Goal: Task Accomplishment & Management: Complete application form

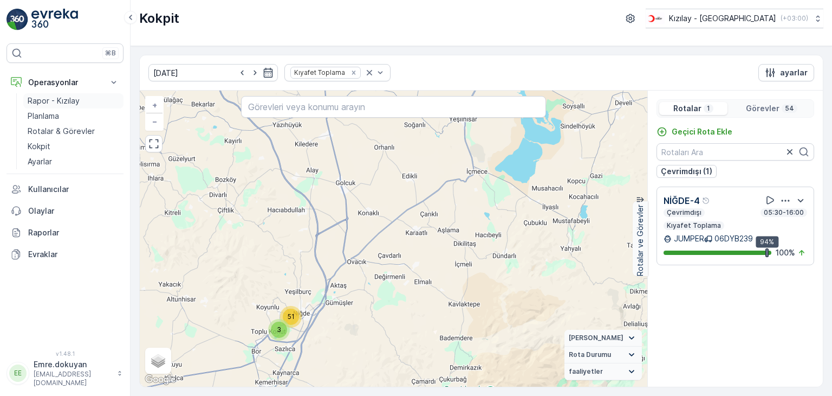
click at [56, 100] on p "Rapor - Kızılay" at bounding box center [54, 100] width 52 height 11
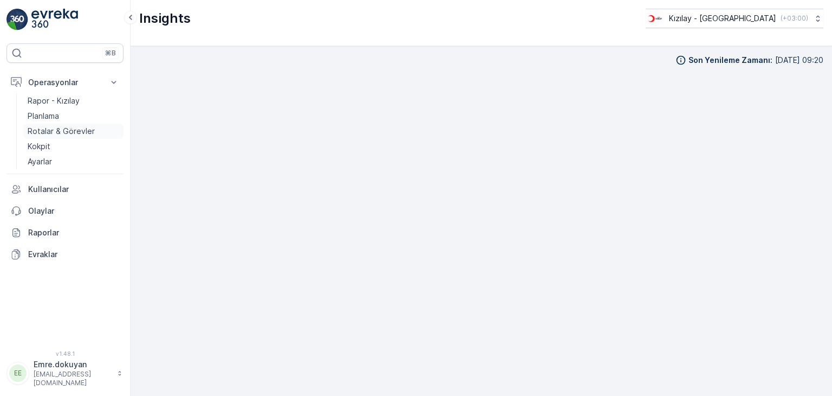
click at [82, 131] on p "Rotalar & Görevler" at bounding box center [61, 131] width 67 height 11
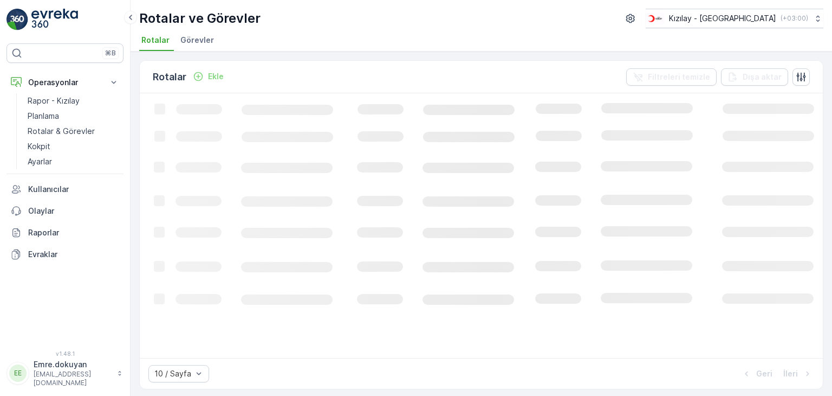
click at [212, 77] on p "Ekle" at bounding box center [216, 76] width 16 height 11
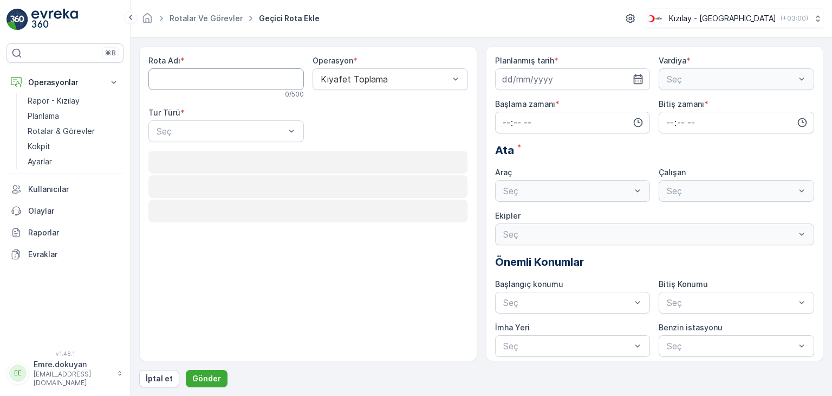
click at [210, 80] on Adı "Rota Adı" at bounding box center [226, 79] width 156 height 22
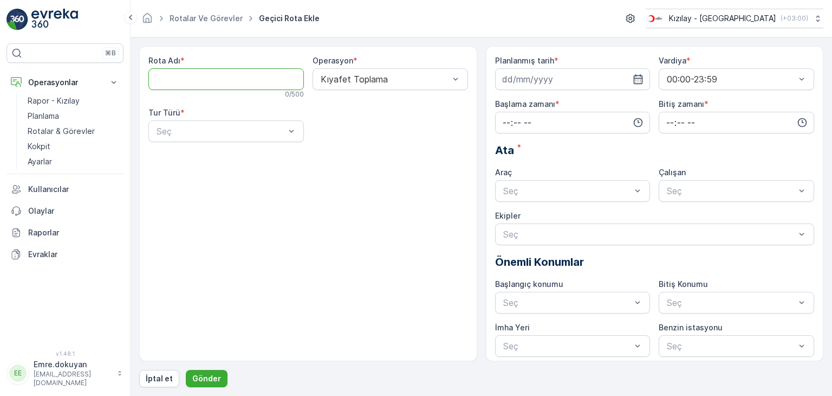
type Adı "NEVŞEHİR 4"
click at [364, 81] on div at bounding box center [385, 79] width 131 height 10
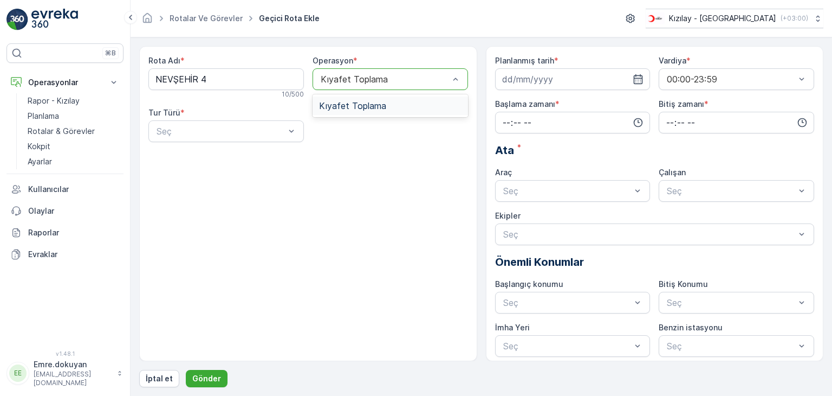
click at [358, 101] on span "Kıyafet Toplama" at bounding box center [352, 106] width 67 height 10
click at [208, 135] on div "Seç" at bounding box center [221, 131] width 131 height 13
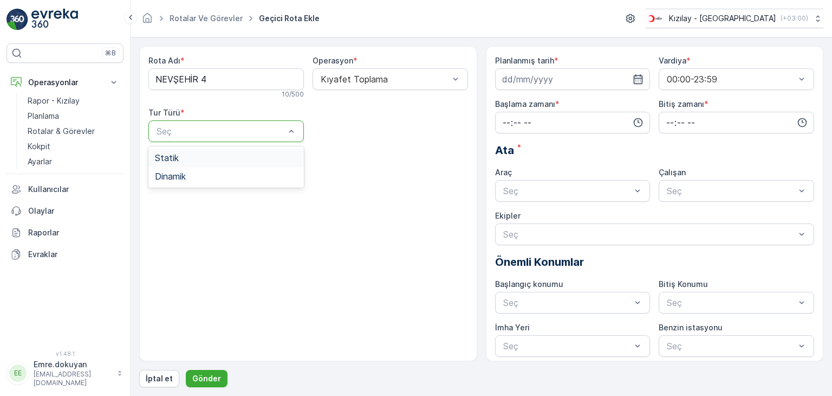
click at [210, 159] on div "Statik" at bounding box center [226, 158] width 143 height 10
click at [363, 131] on div at bounding box center [385, 131] width 131 height 10
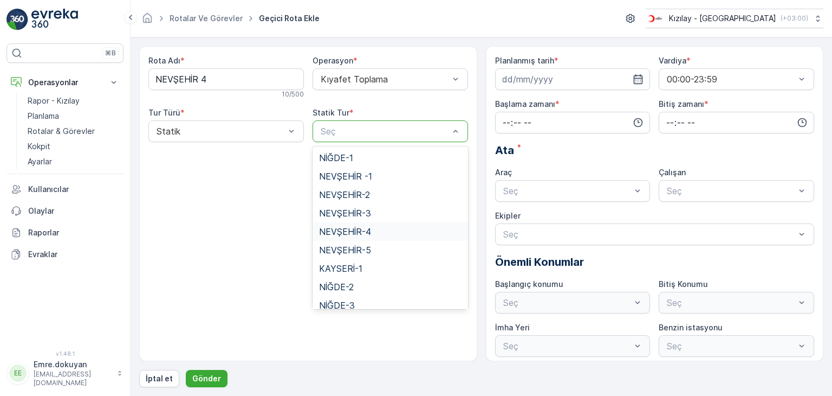
click at [349, 235] on span "NEVŞEHİR-4" at bounding box center [345, 231] width 52 height 10
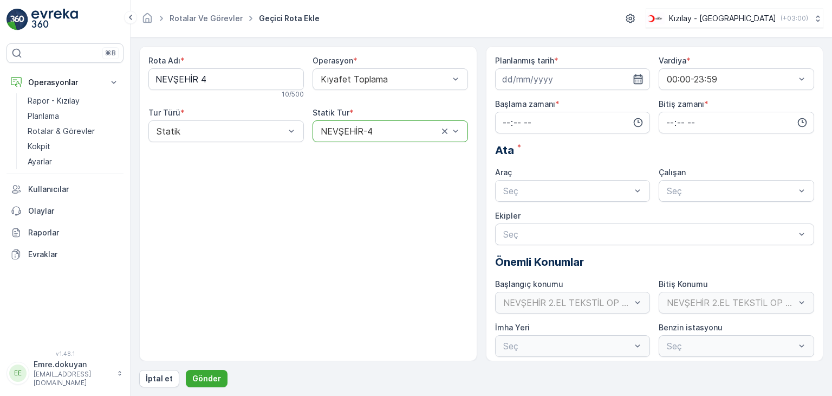
click at [641, 76] on icon "button" at bounding box center [638, 79] width 11 height 11
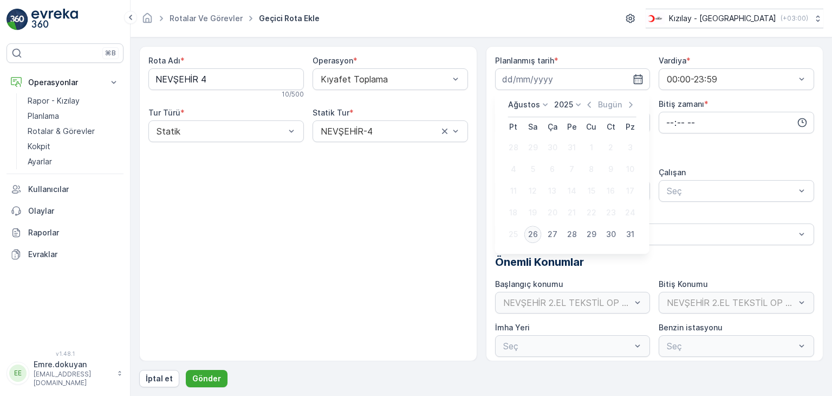
click at [530, 235] on div "26" at bounding box center [533, 233] width 17 height 17
type input "[DATE]"
click at [504, 120] on input "time" at bounding box center [573, 123] width 156 height 22
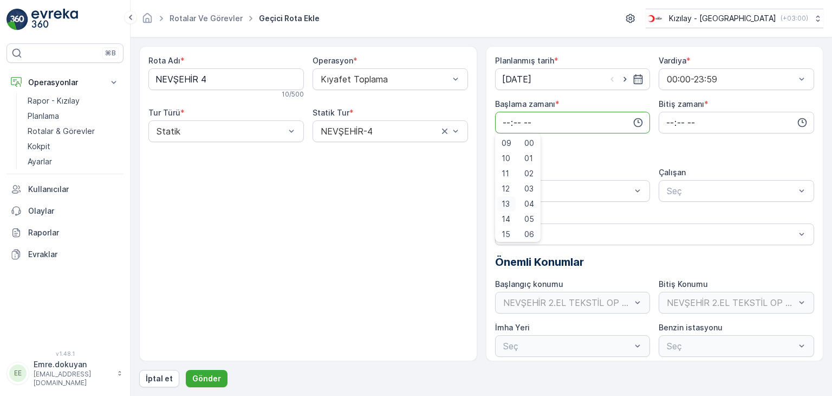
scroll to position [163, 0]
click at [505, 209] on span "15" at bounding box center [506, 208] width 9 height 11
click at [530, 209] on span "40" at bounding box center [530, 208] width 10 height 11
type input "15:40"
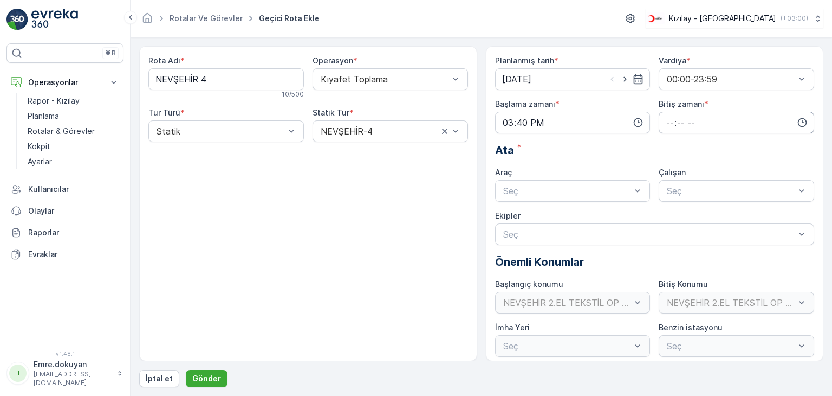
click at [668, 120] on input "time" at bounding box center [737, 123] width 156 height 22
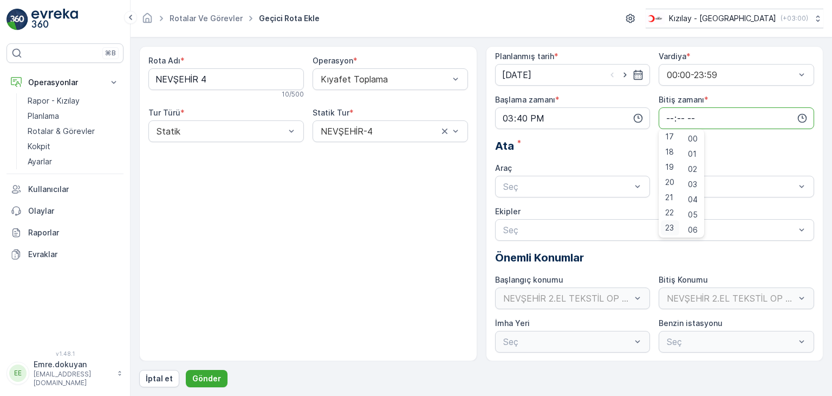
click at [670, 226] on span "23" at bounding box center [669, 227] width 9 height 11
click at [696, 228] on span "59" at bounding box center [693, 227] width 10 height 11
type input "23:59"
click at [587, 187] on div at bounding box center [567, 187] width 131 height 10
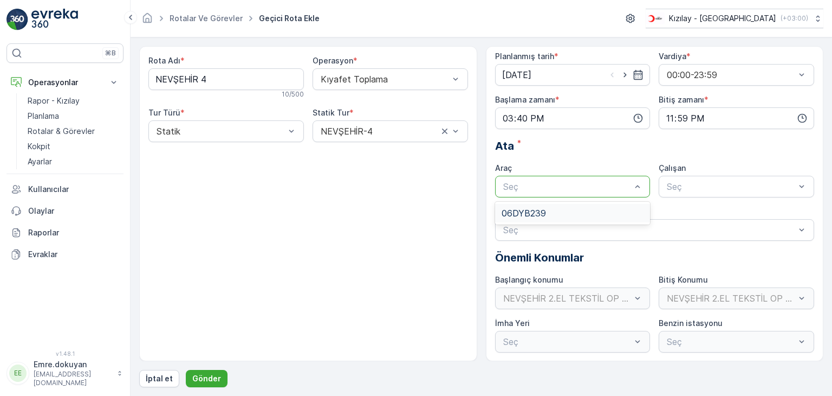
click at [582, 215] on div "06DYB239" at bounding box center [573, 213] width 143 height 10
click at [710, 189] on div at bounding box center [731, 187] width 131 height 10
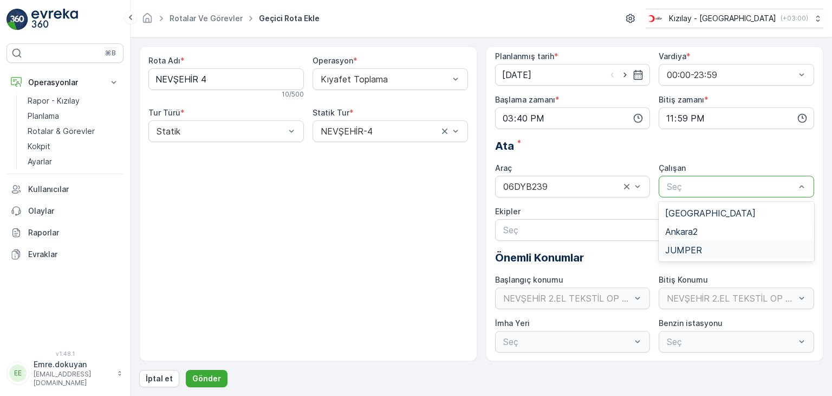
click at [699, 255] on div "JUMPER" at bounding box center [737, 250] width 156 height 18
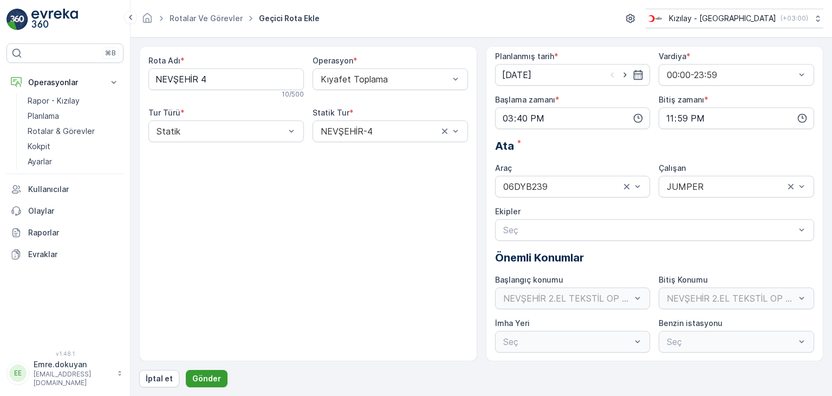
click at [213, 378] on p "Gönder" at bounding box center [206, 378] width 29 height 11
